Goal: Task Accomplishment & Management: Use online tool/utility

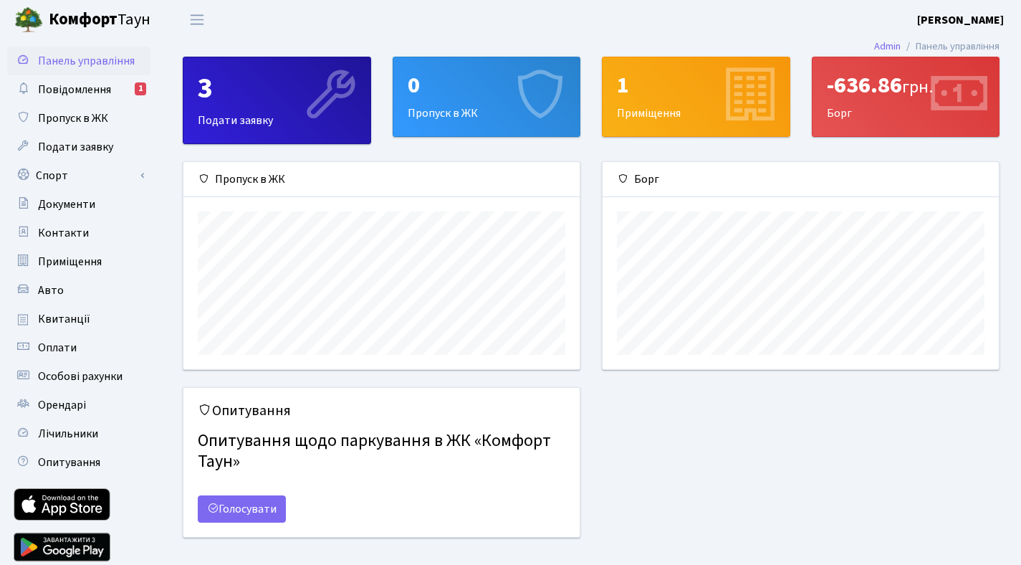
scroll to position [207, 396]
click at [67, 82] on span "Повідомлення" at bounding box center [74, 90] width 73 height 16
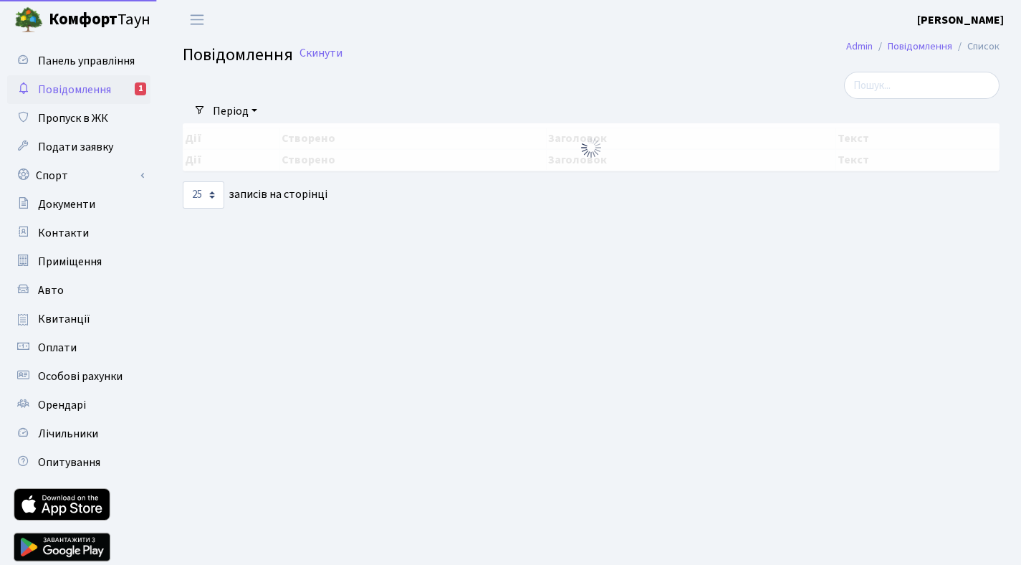
select select "25"
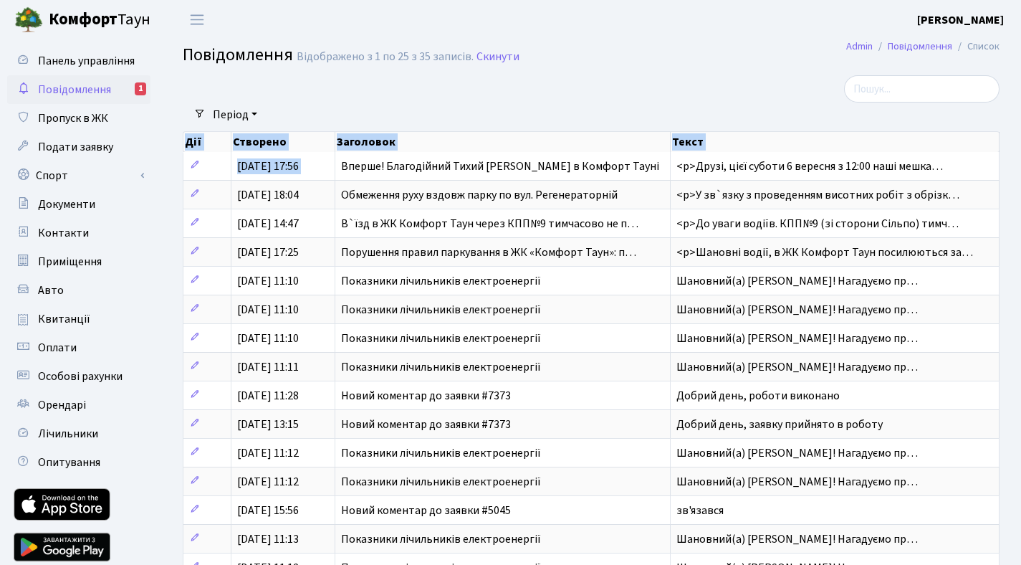
drag, startPoint x: 427, startPoint y: 157, endPoint x: 484, endPoint y: 111, distance: 73.4
click at [484, 111] on div "Фільтри Період [DATE] - [DATE] Очистити фільтри Дії Створено Заголовок Текст Ді…" at bounding box center [591, 502] width 839 height 854
click at [484, 111] on div "Період [DATE] - [DATE] Очистити фільтри" at bounding box center [597, 114] width 783 height 24
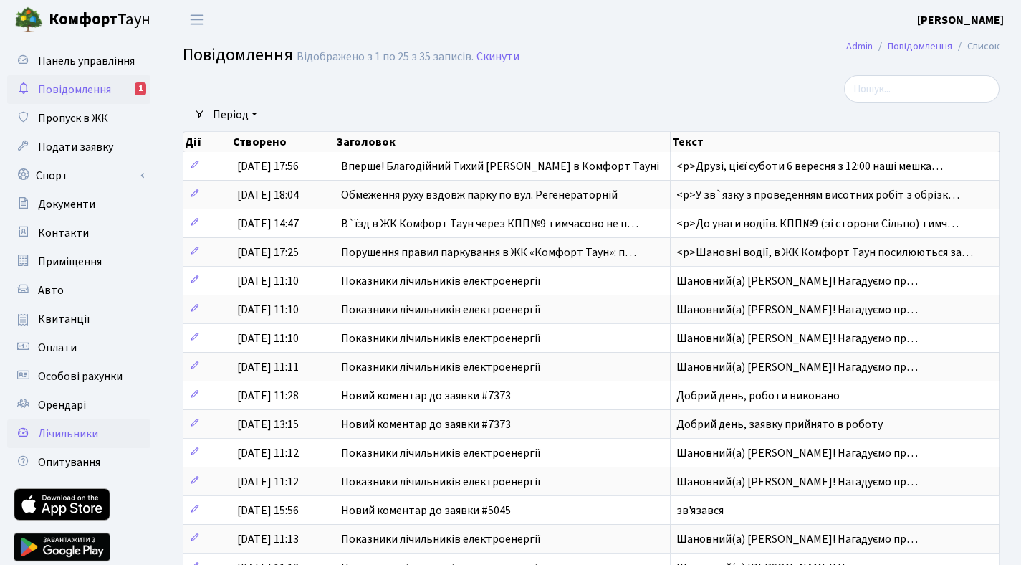
click at [87, 436] on span "Лічильники" at bounding box center [68, 434] width 60 height 16
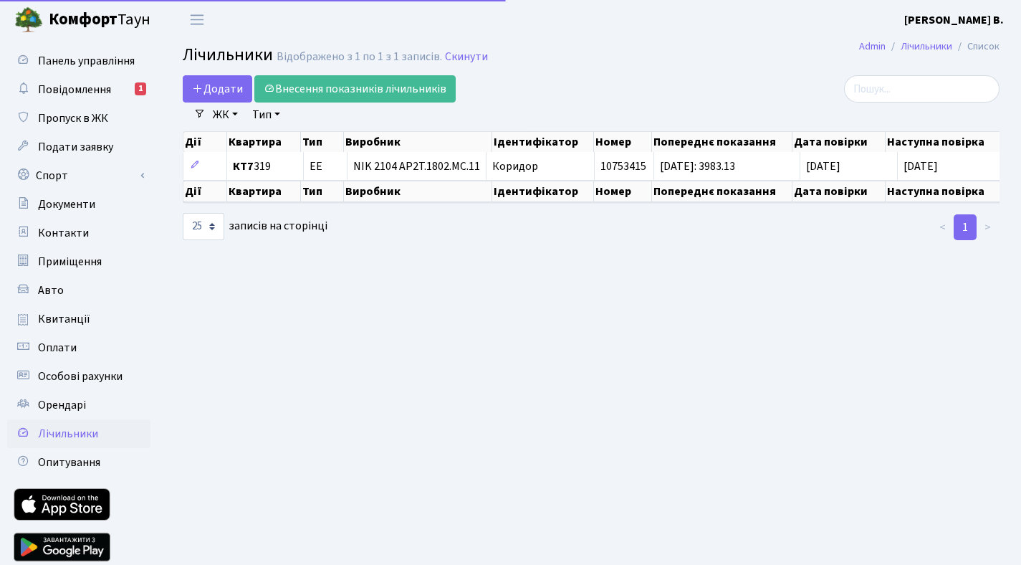
select select "25"
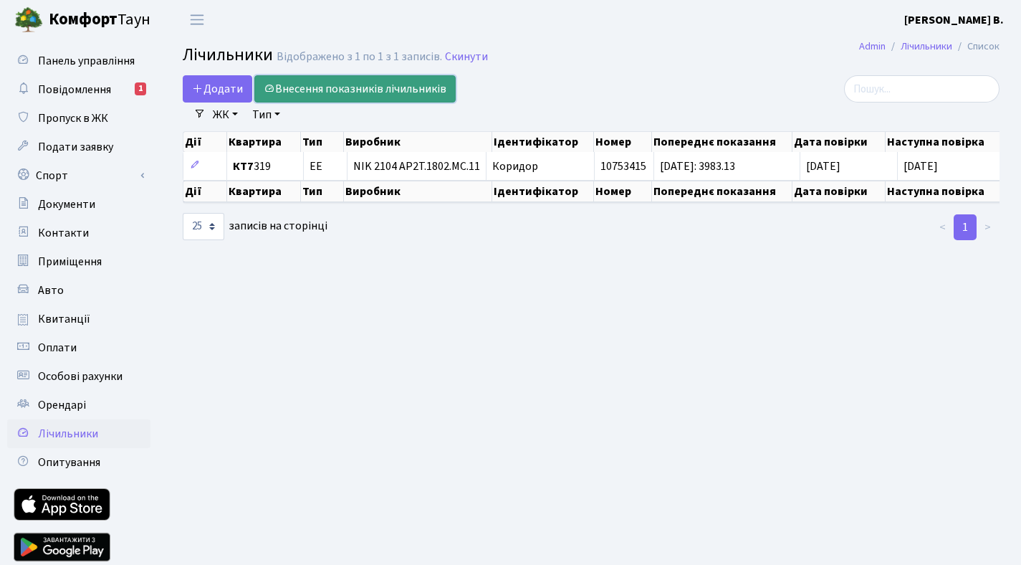
click at [339, 86] on link "Внесення показників лічильників" at bounding box center [354, 88] width 201 height 27
